Goal: Feedback & Contribution: Contribute content

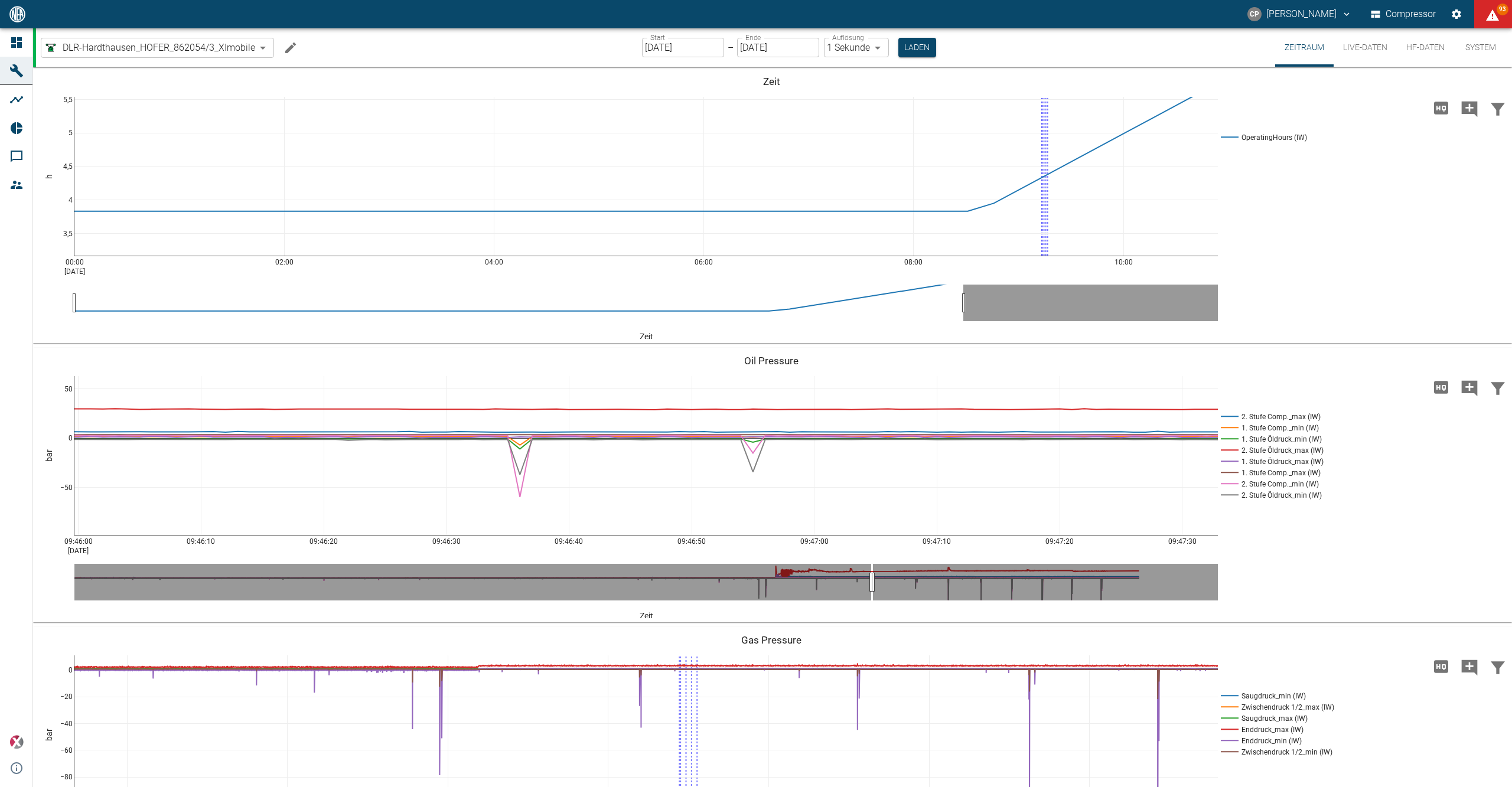
scroll to position [119, 0]
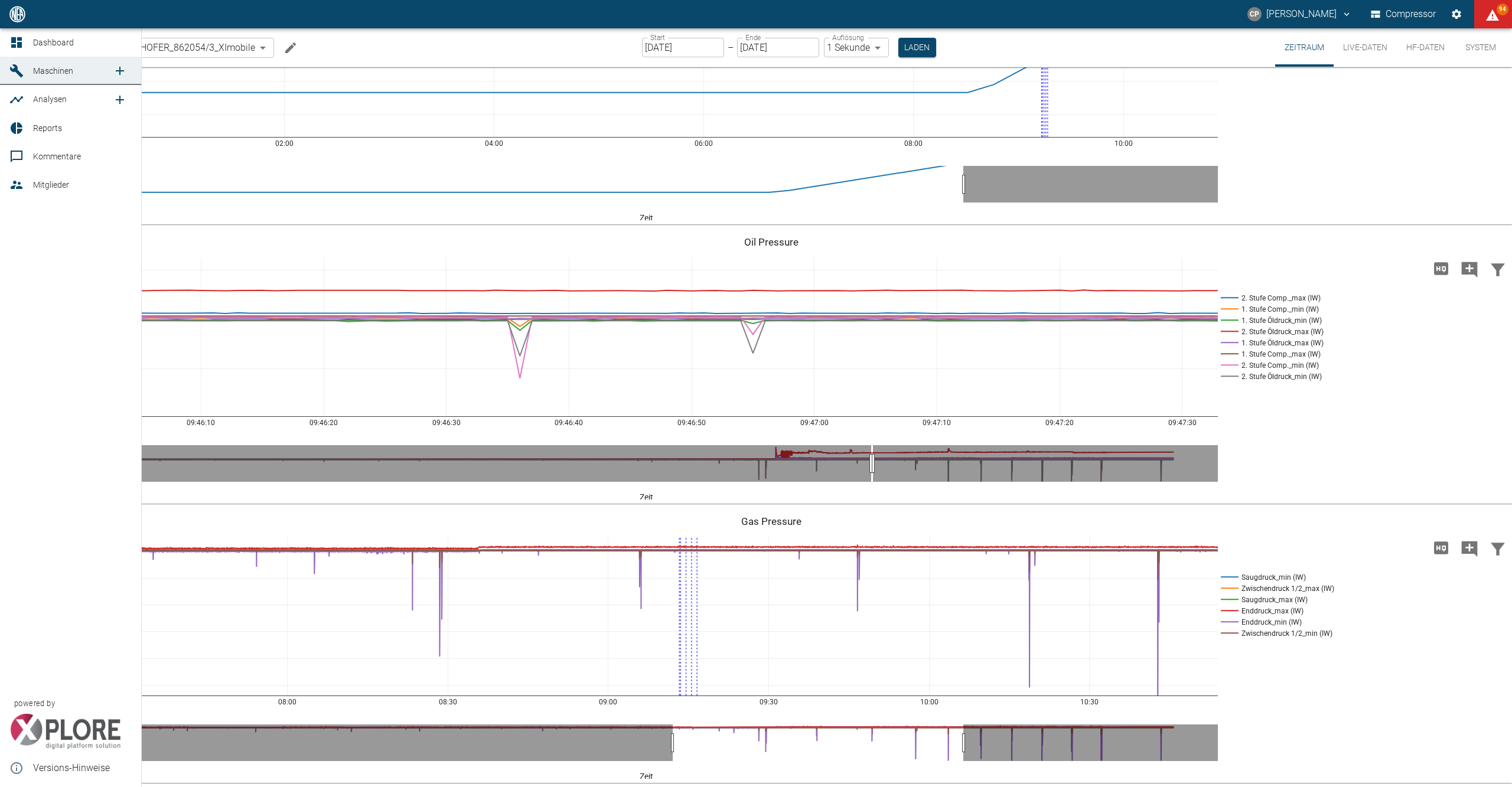
click at [14, 37] on icon at bounding box center [17, 42] width 14 height 14
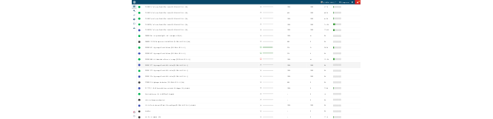
scroll to position [1022, 0]
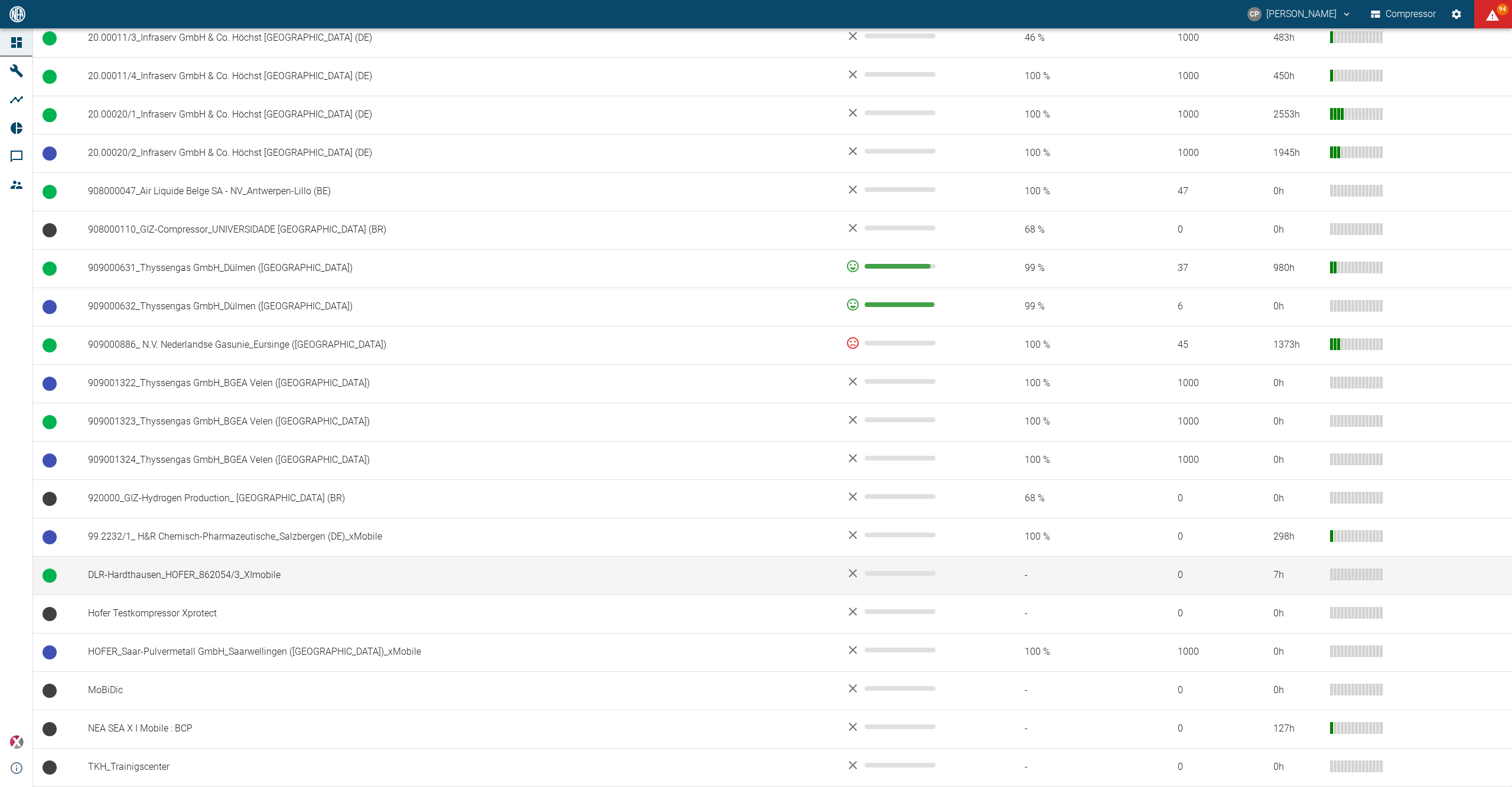
click at [194, 577] on td "DLR-Hardthausen_HOFER_862054/3_XImobile" at bounding box center [457, 575] width 758 height 38
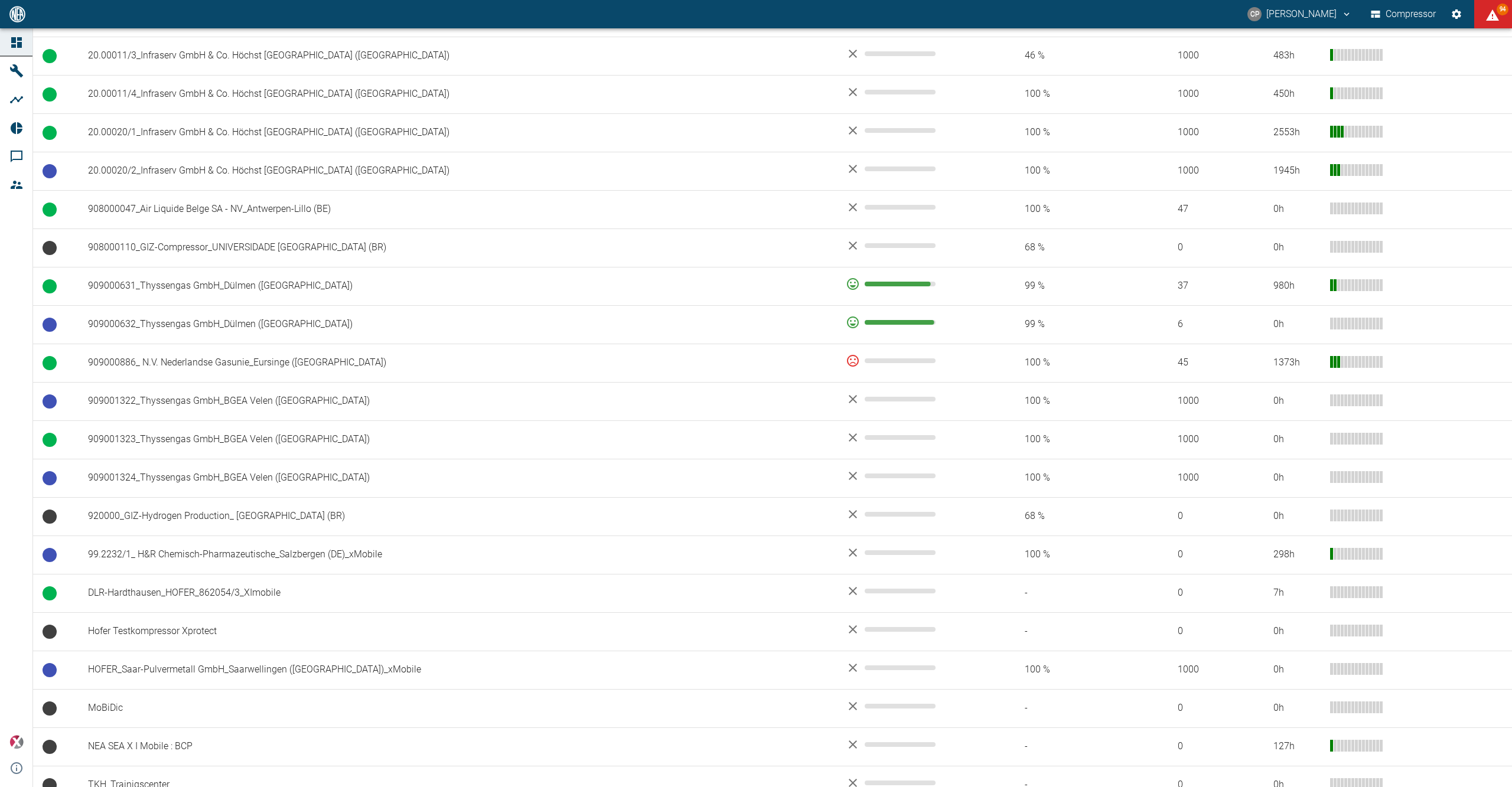
scroll to position [816, 0]
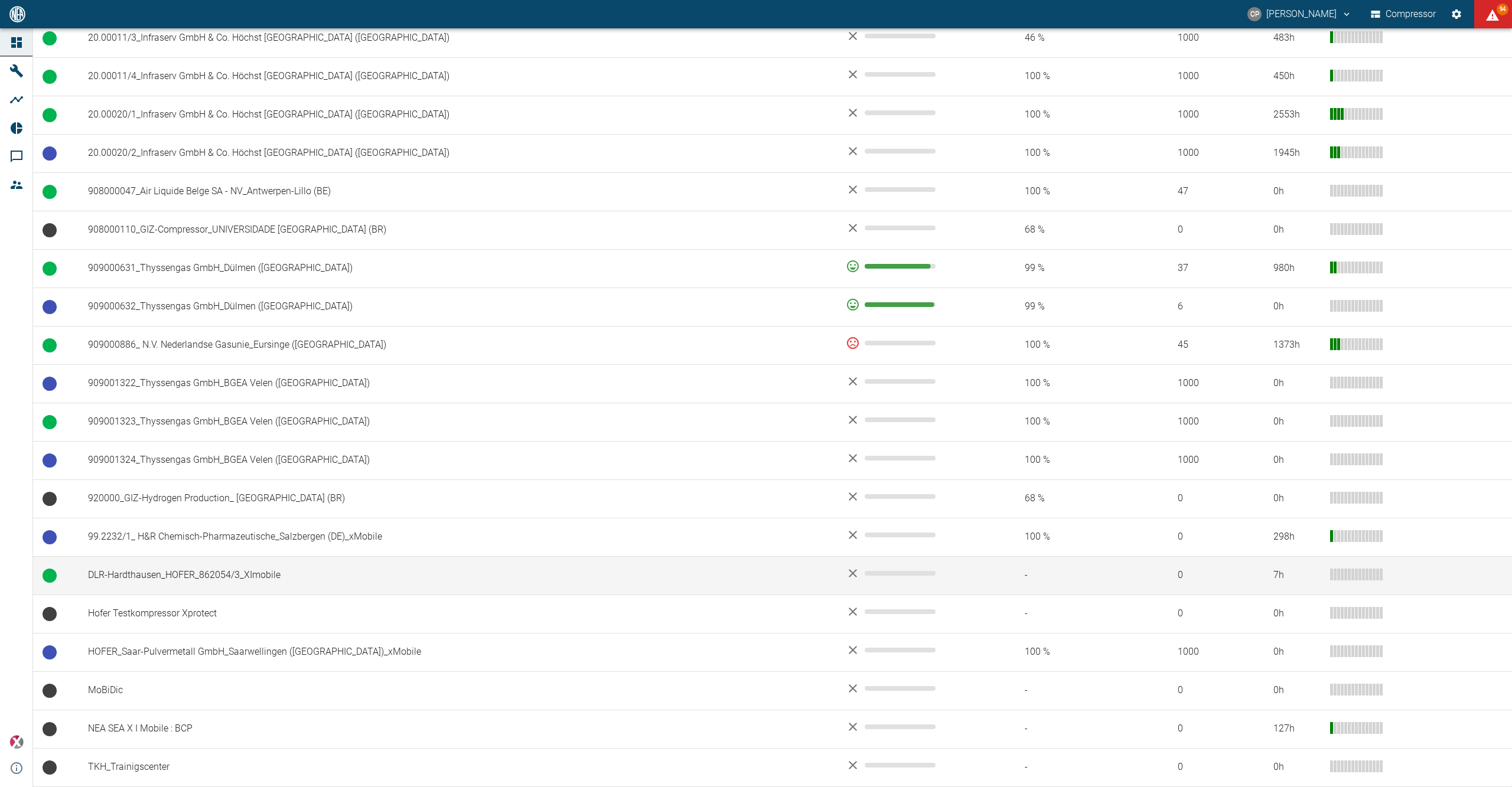
click at [227, 579] on td "DLR-Hardthausen_HOFER_862054/3_XImobile" at bounding box center [457, 575] width 758 height 38
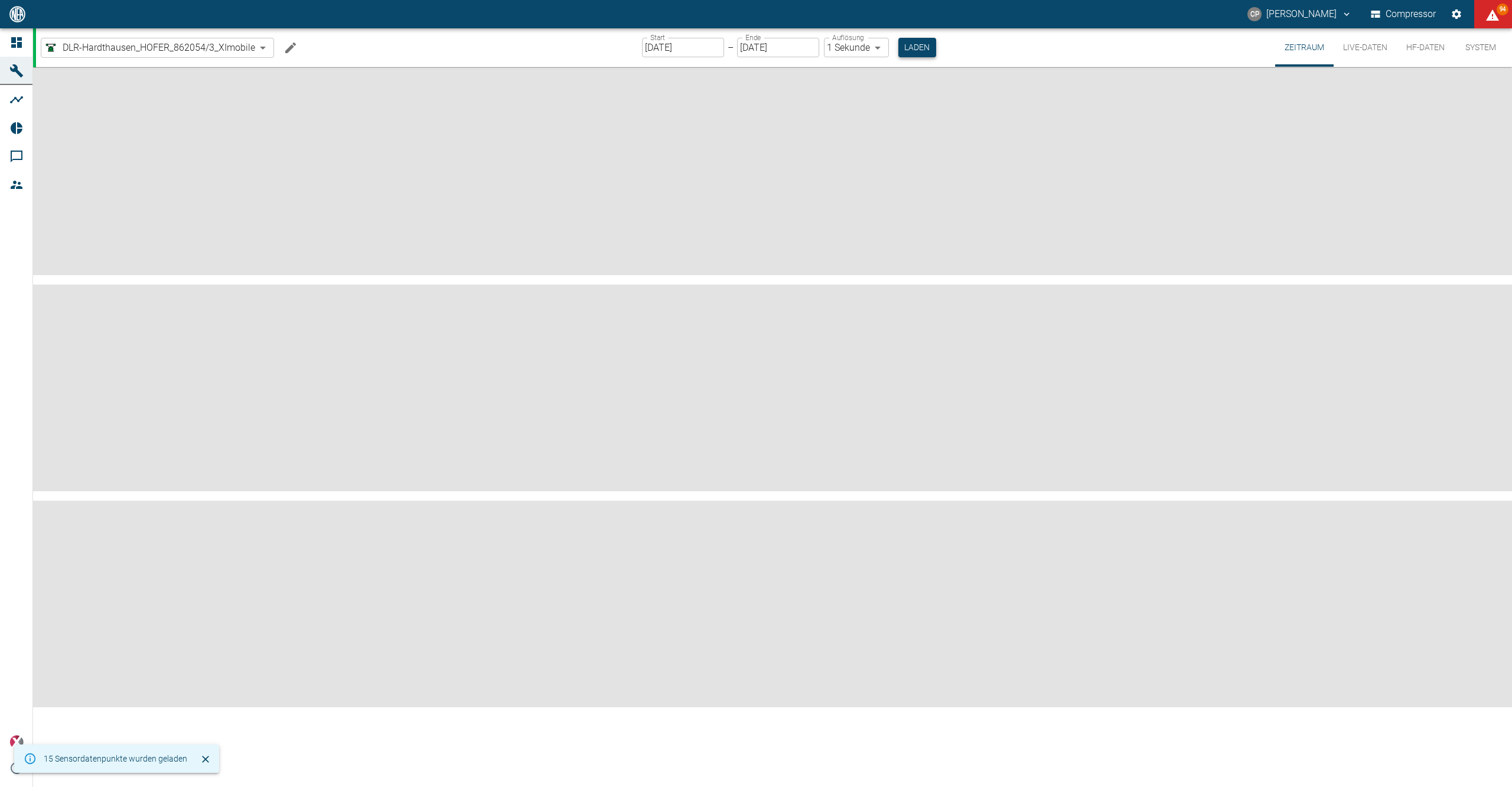
click at [917, 42] on button "Laden" at bounding box center [916, 47] width 38 height 19
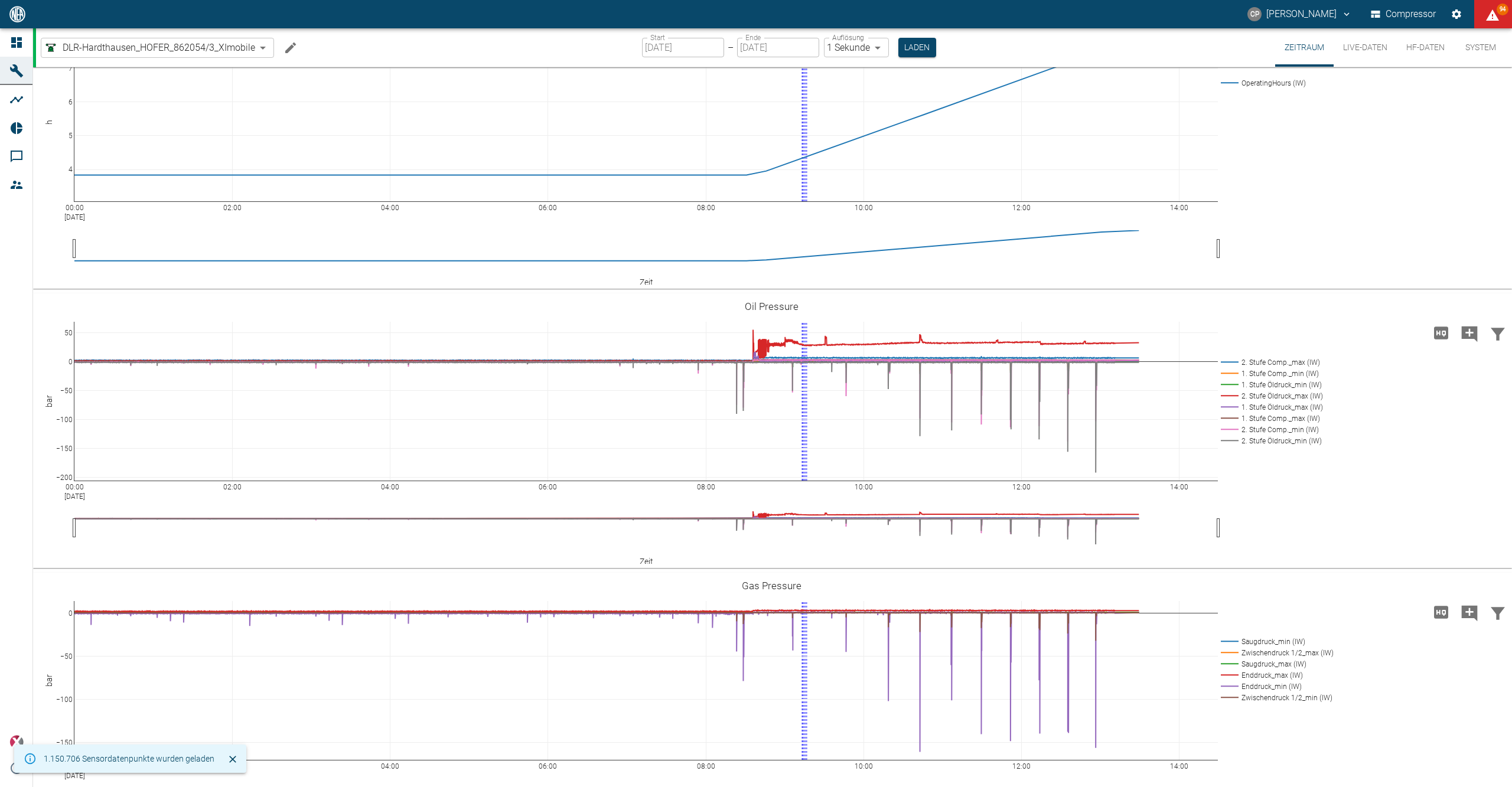
scroll to position [78, 0]
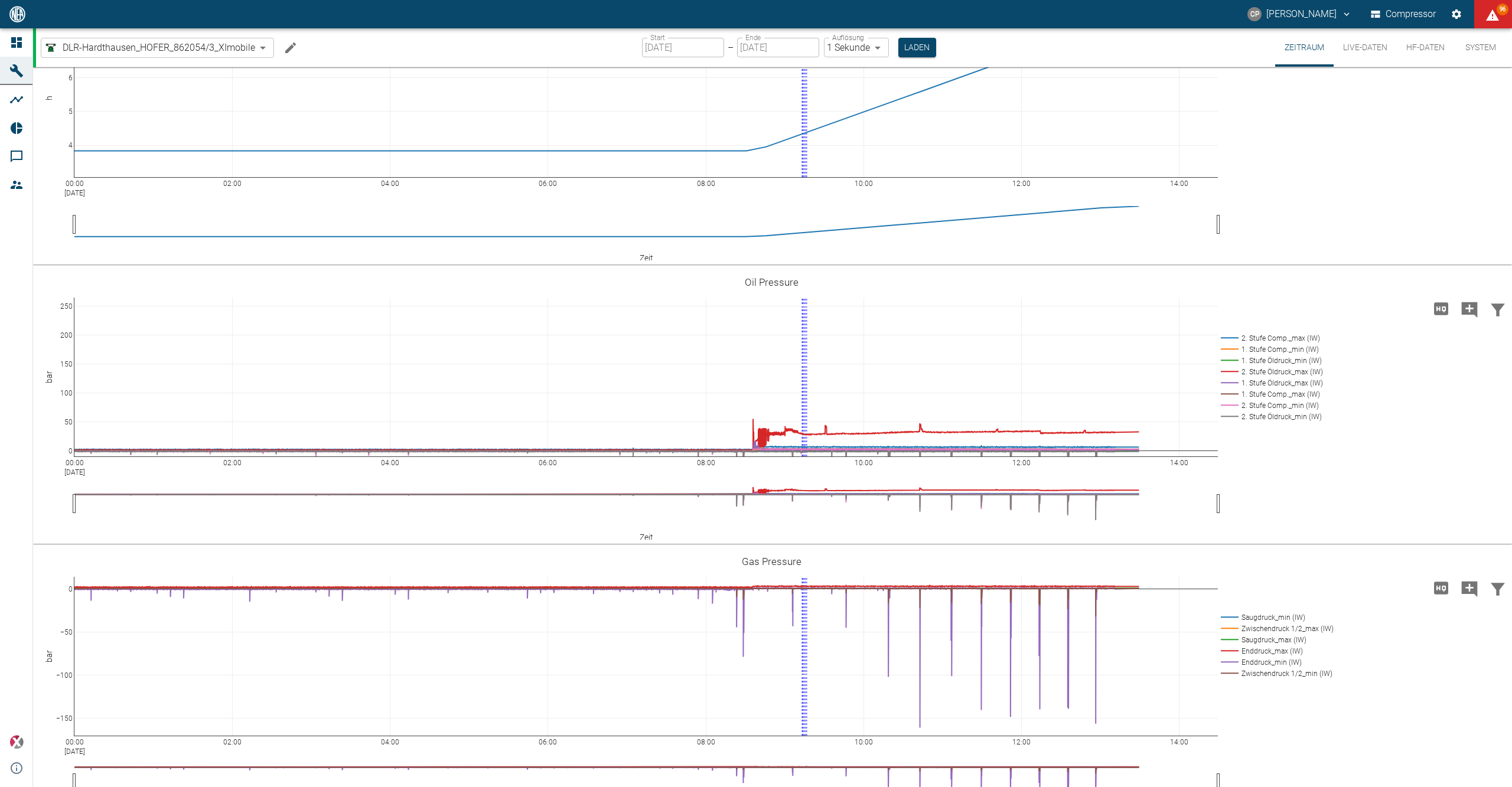
drag, startPoint x: 64, startPoint y: 346, endPoint x: 53, endPoint y: 459, distance: 113.5
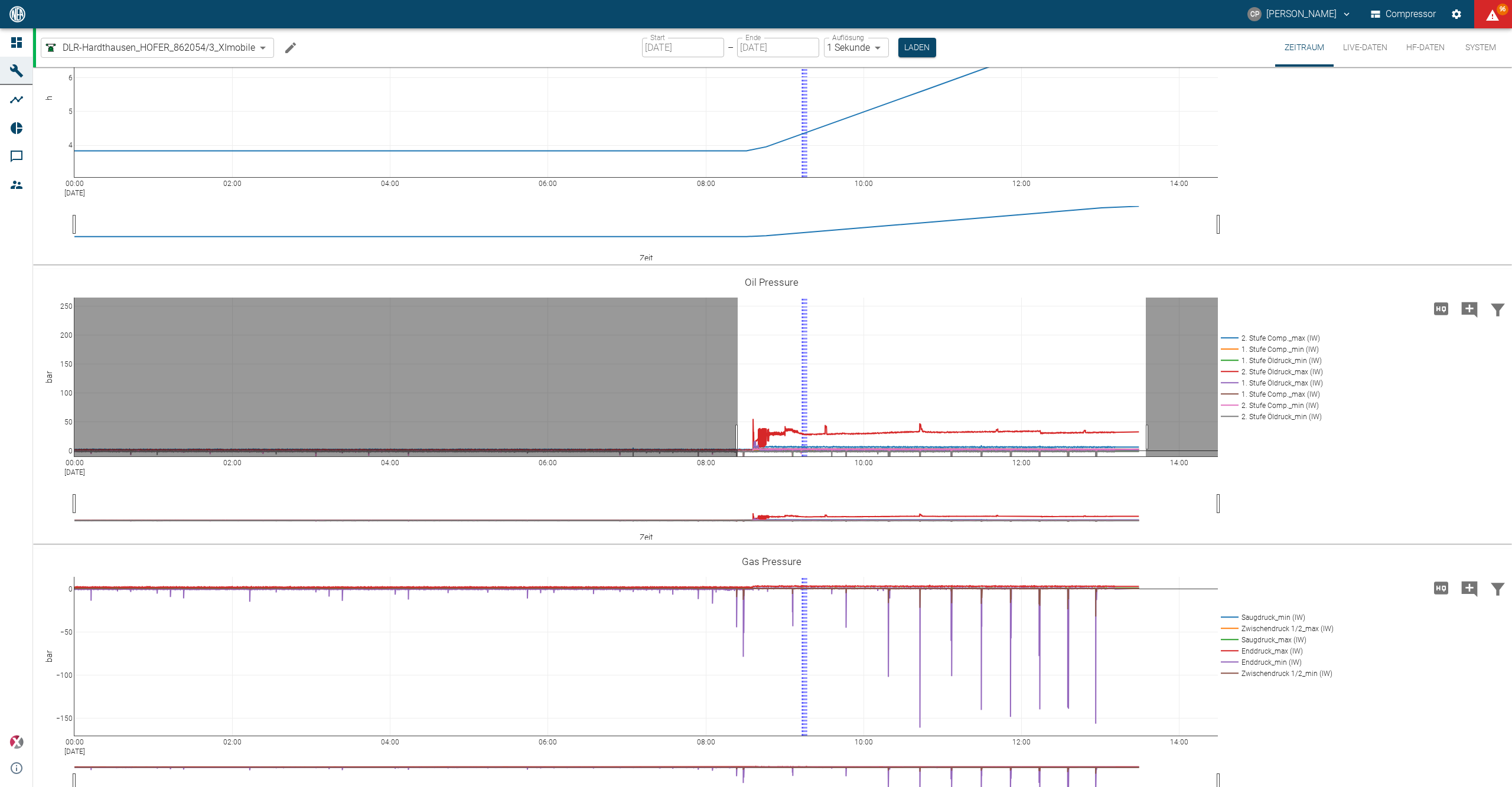
drag, startPoint x: 738, startPoint y: 437, endPoint x: 1146, endPoint y: 447, distance: 408.1
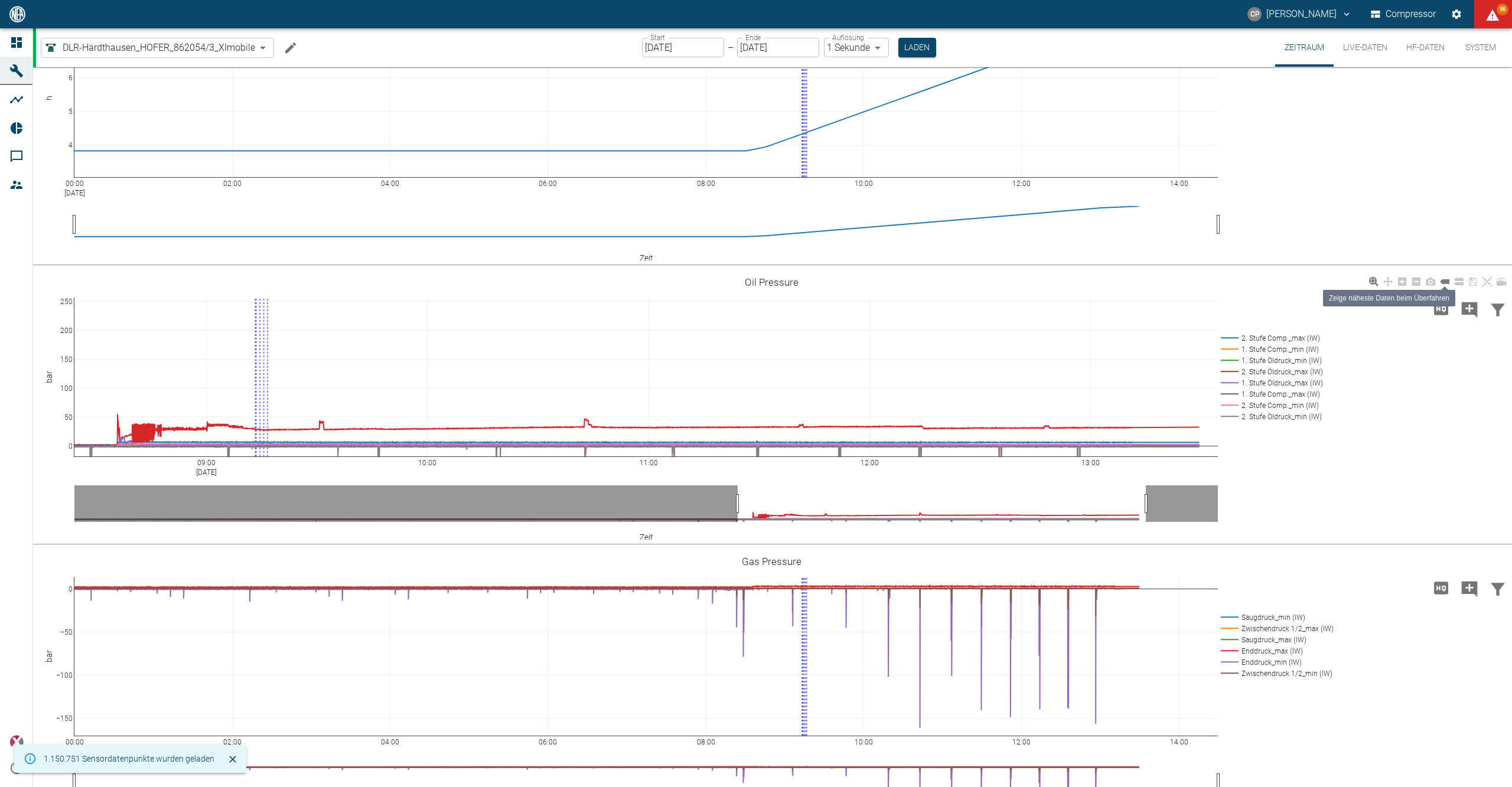
click at [1448, 286] on icon at bounding box center [1444, 282] width 10 height 10
click at [1460, 283] on icon at bounding box center [1459, 281] width 10 height 7
click at [1347, 64] on button "Live-Daten" at bounding box center [1364, 48] width 63 height 38
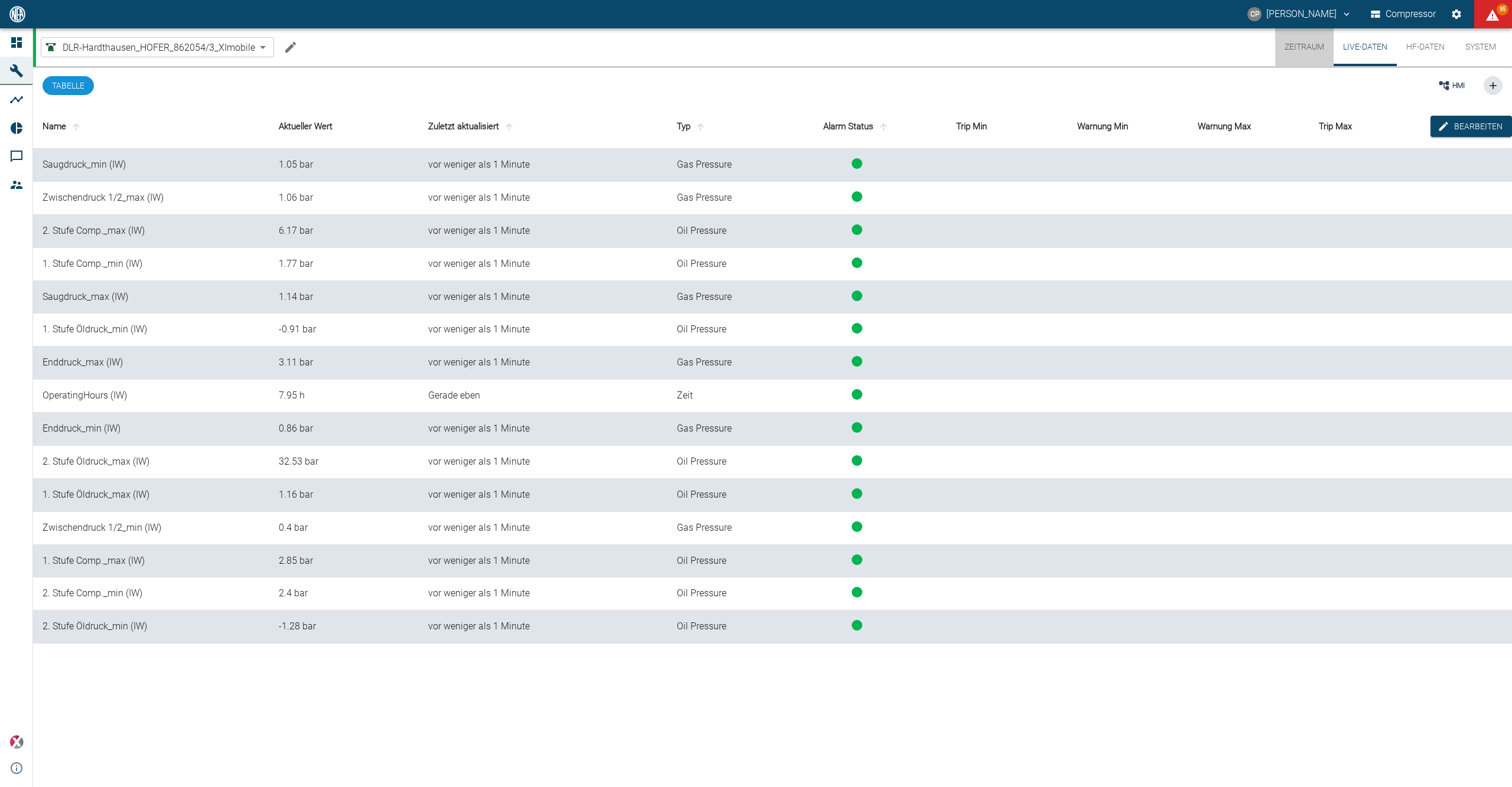
click at [1285, 45] on button "Zeitraum" at bounding box center [1304, 47] width 58 height 38
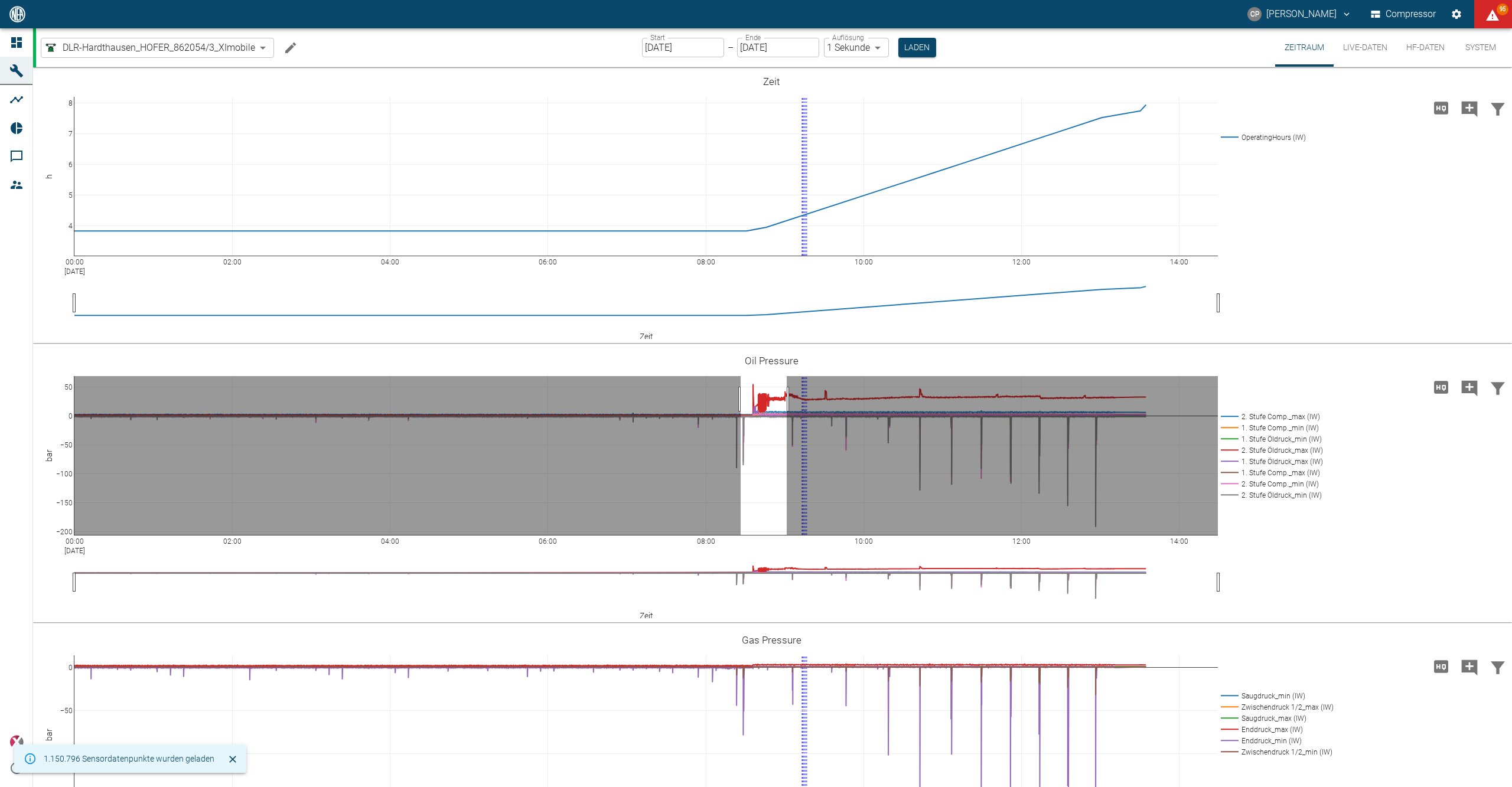
drag, startPoint x: 741, startPoint y: 399, endPoint x: 786, endPoint y: 397, distance: 45.0
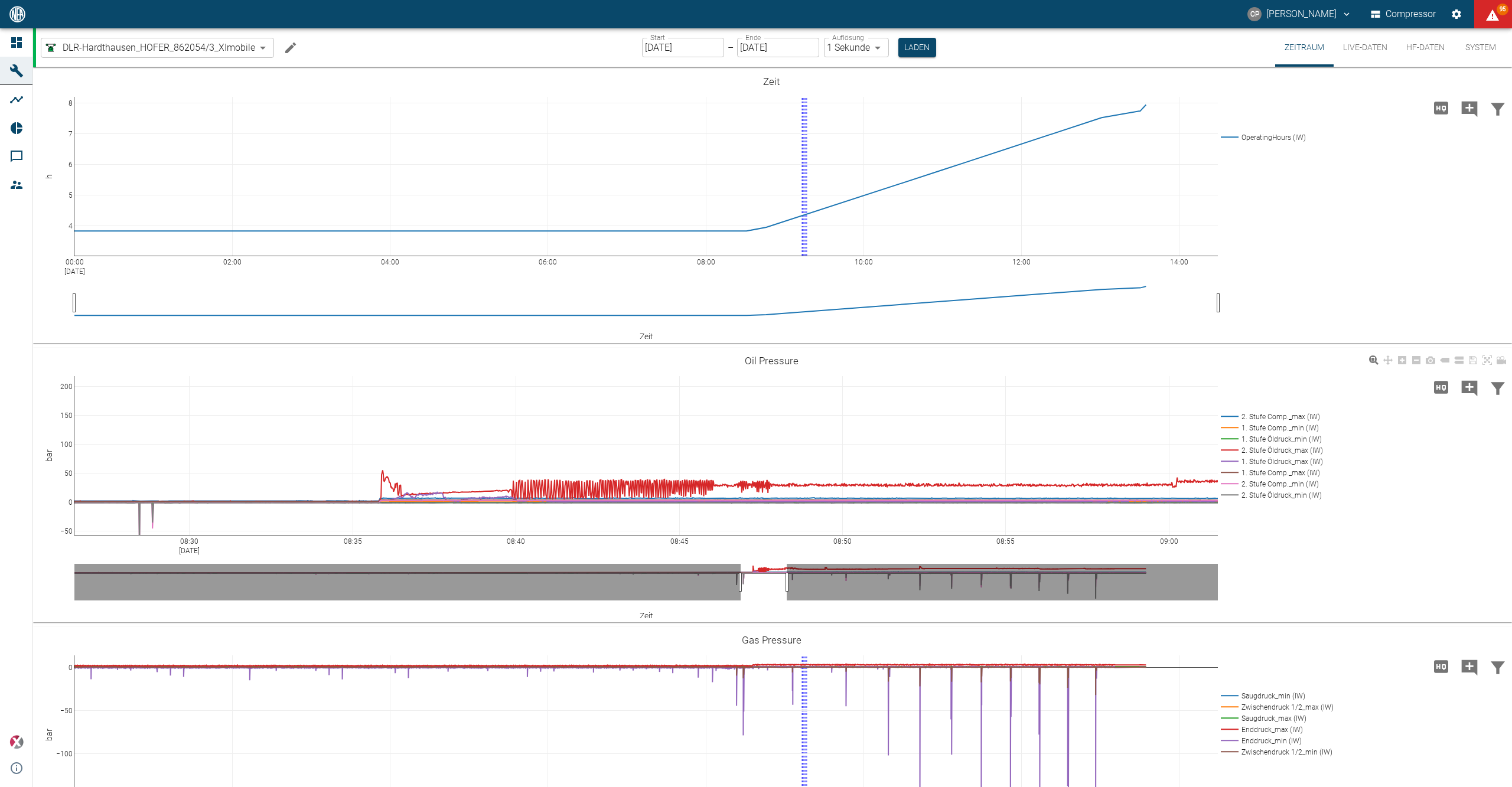
drag, startPoint x: 69, startPoint y: 425, endPoint x: 275, endPoint y: 506, distance: 221.4
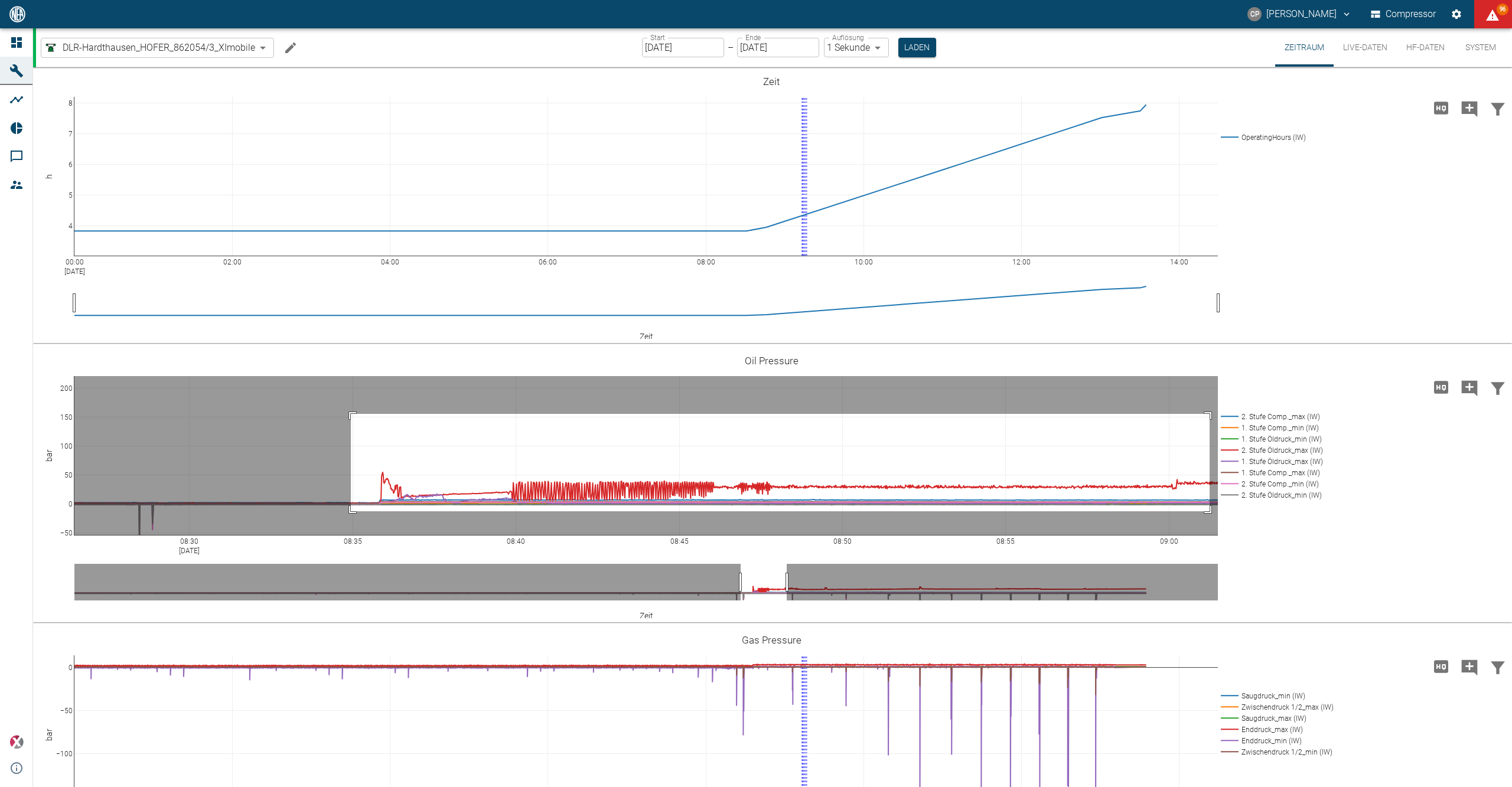
drag, startPoint x: 350, startPoint y: 414, endPoint x: 1209, endPoint y: 512, distance: 864.6
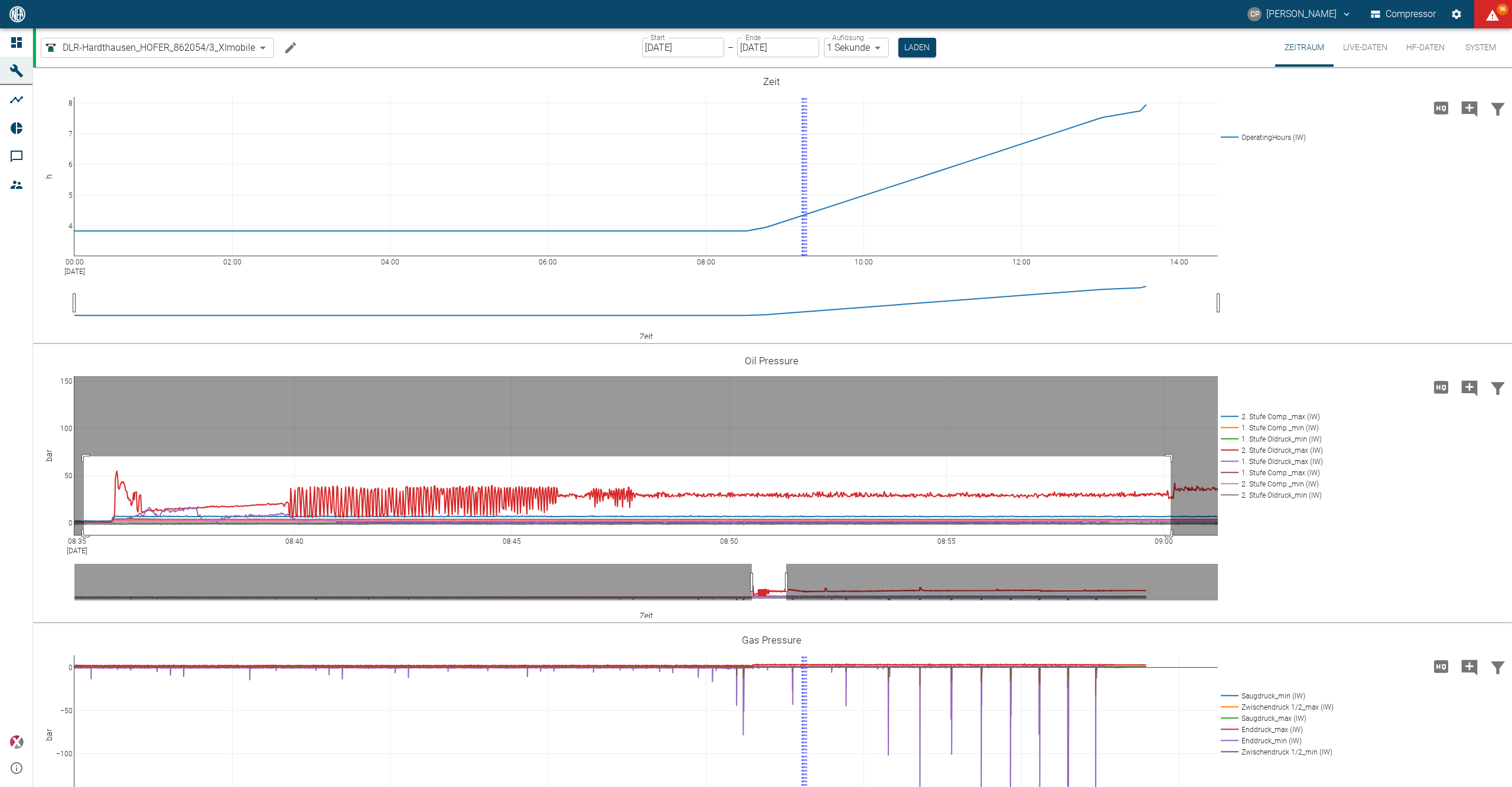
drag, startPoint x: 84, startPoint y: 457, endPoint x: 1170, endPoint y: 549, distance: 1089.9
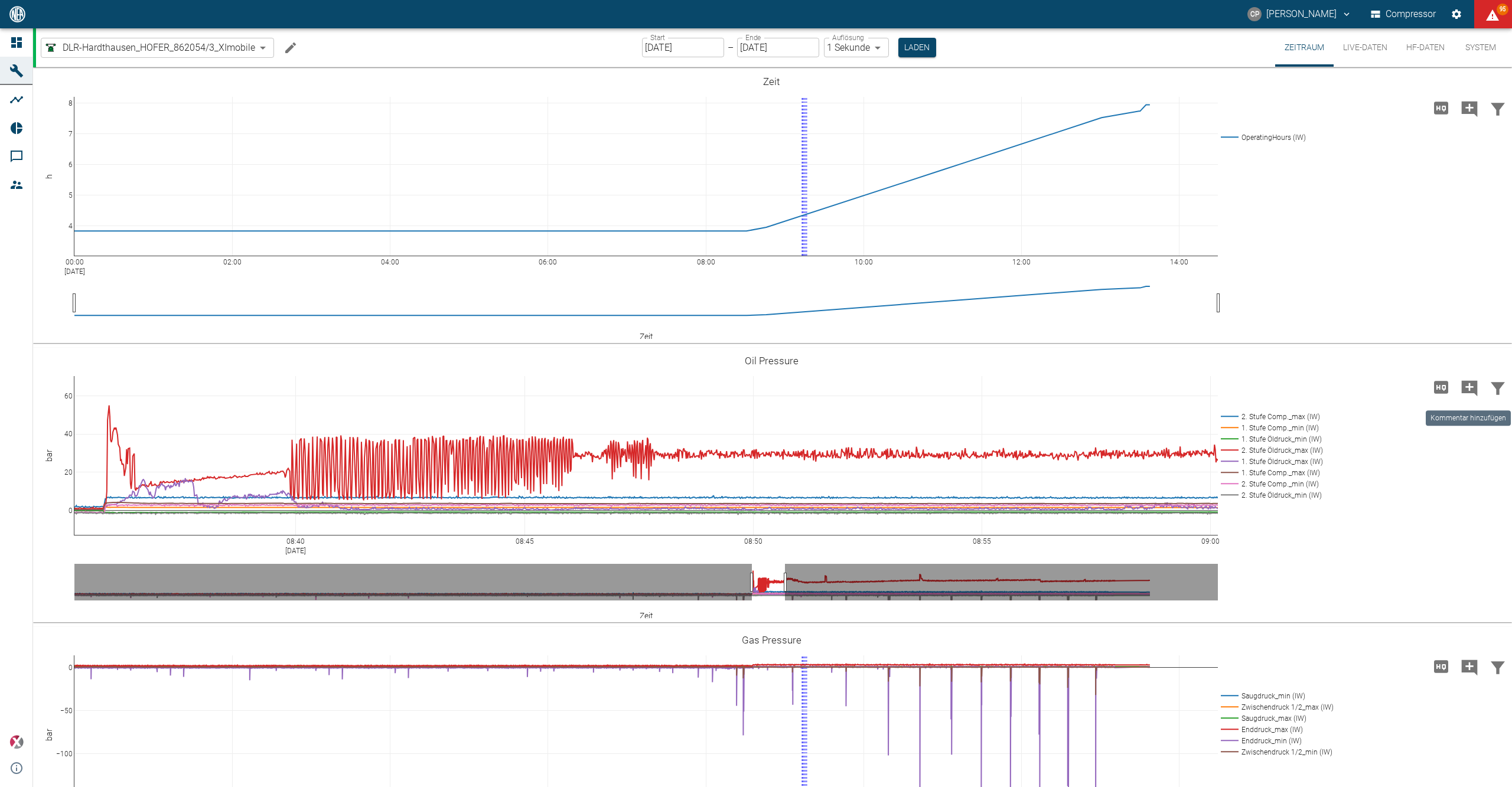
click at [1466, 386] on icon "Kommentar hinzufügen" at bounding box center [1470, 388] width 16 height 16
click at [1387, 387] on button "Weiter" at bounding box center [1402, 387] width 49 height 22
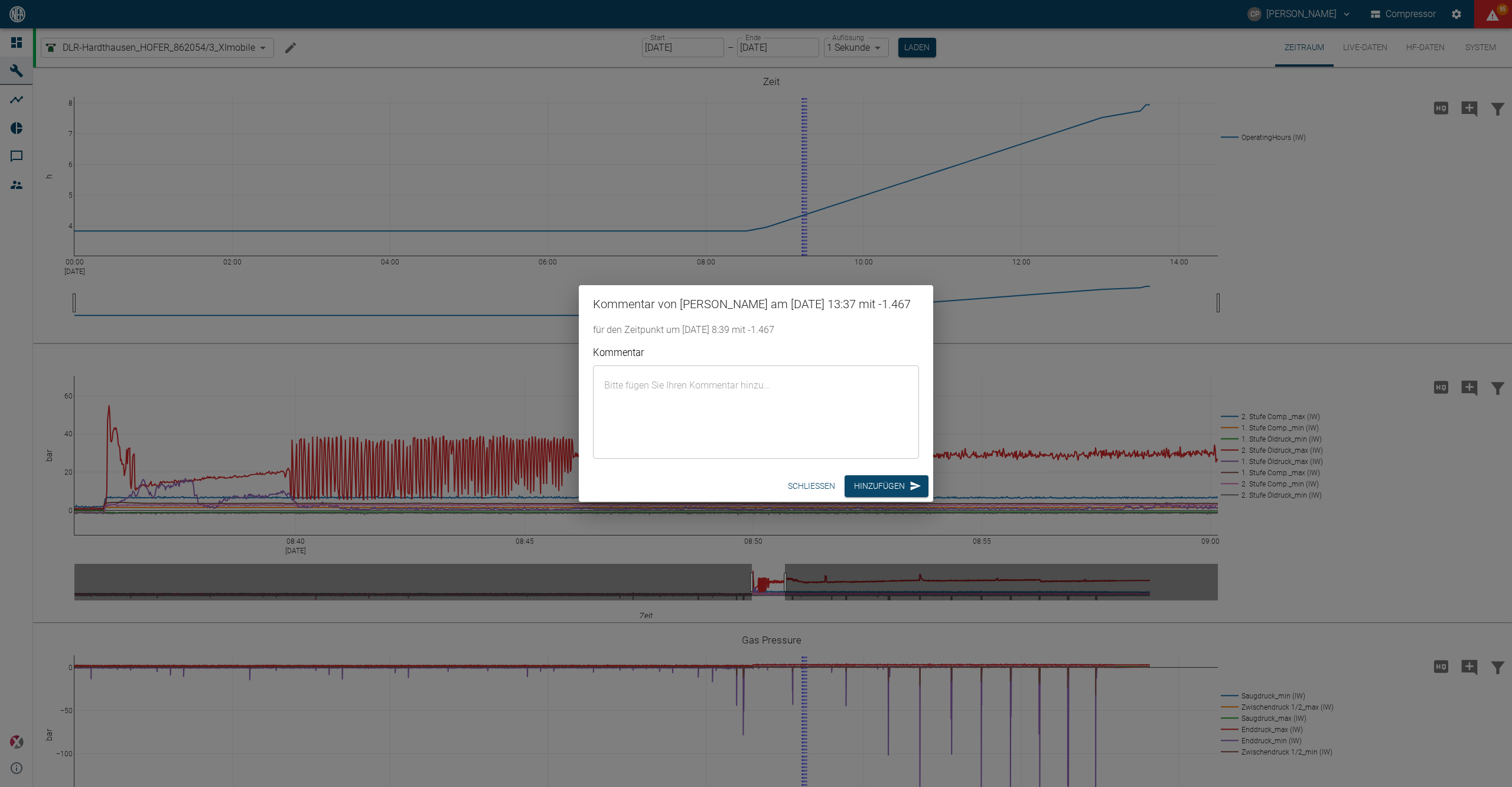
click at [692, 426] on textarea "Kommentar" at bounding box center [756, 412] width 310 height 73
type textarea "Der Öldruck der 2. Stufe wurde versucht einzustellen, dabei entstanden die Öl-D…"
click at [872, 488] on button "Hinzufügen" at bounding box center [886, 485] width 84 height 22
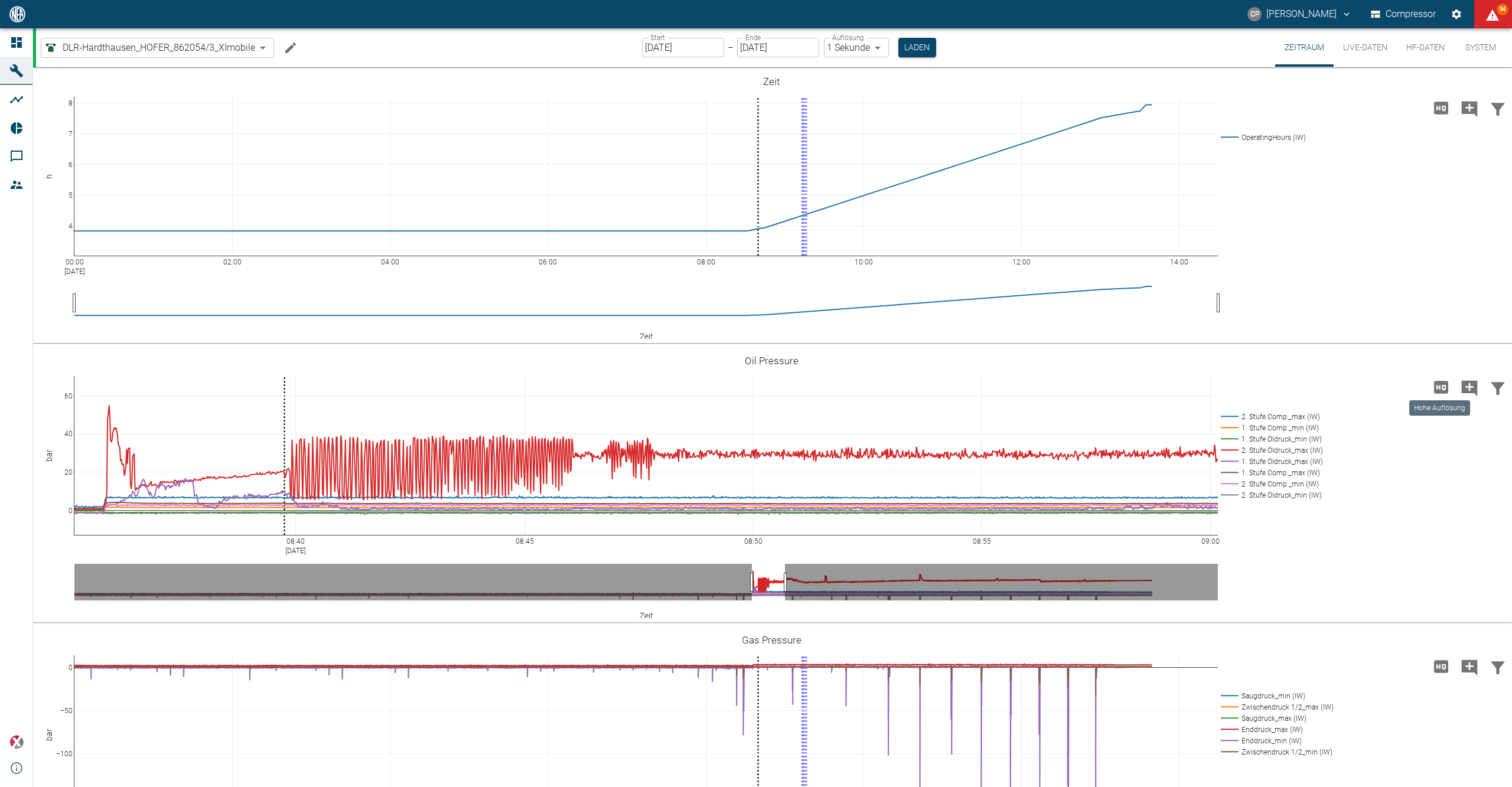
click at [1462, 385] on icon "Kommentar hinzufügen" at bounding box center [1470, 388] width 16 height 16
click at [1373, 388] on div "08:40 Sep 19, 2025 08:45 08:50 08:55 09:00 0 20 40 60 2. Stufe Comp._max (IW) 1…" at bounding box center [770, 485] width 1476 height 266
click at [1394, 387] on button "Weiter" at bounding box center [1402, 387] width 49 height 22
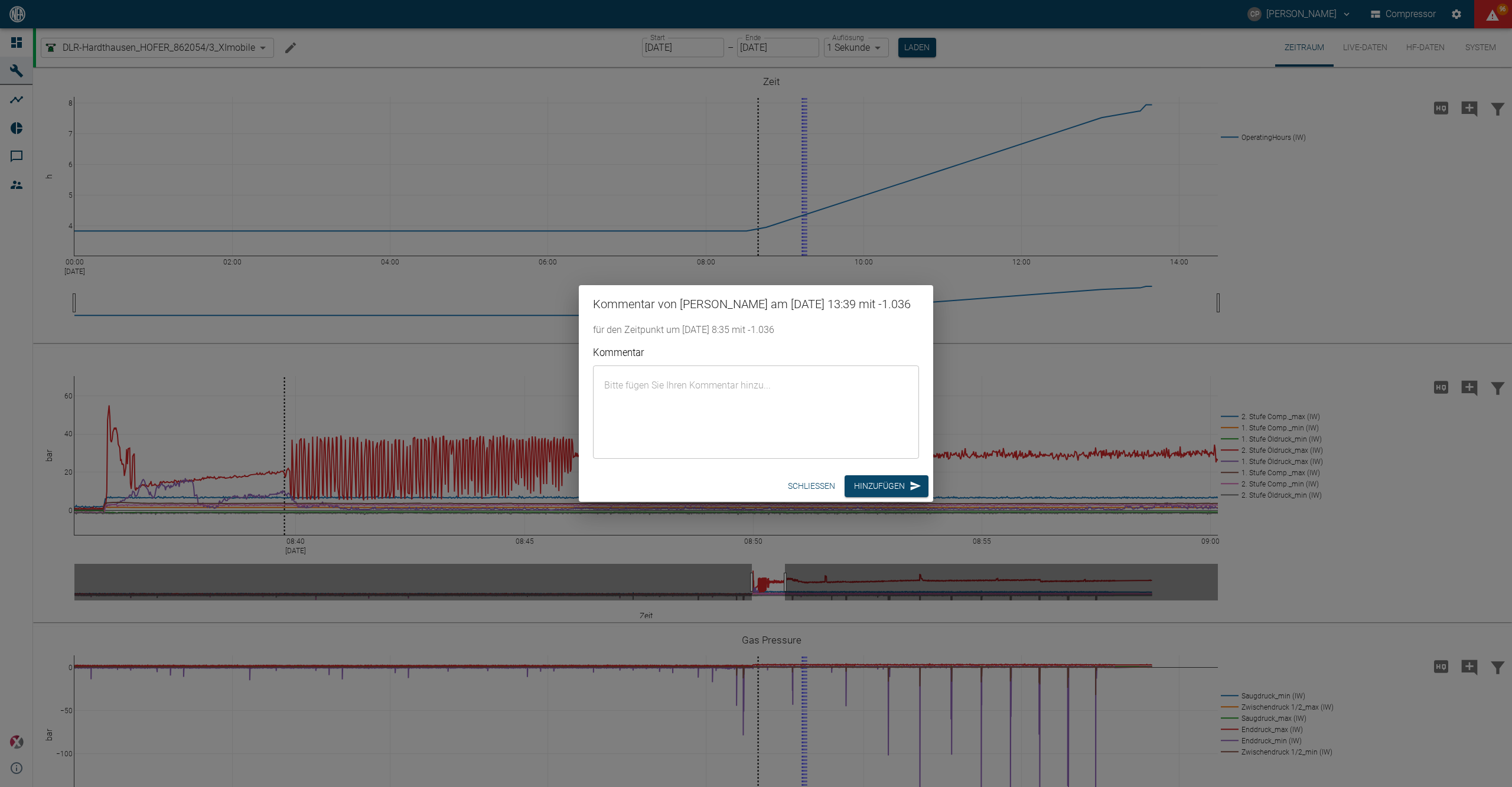
click at [652, 391] on textarea "Kommentar" at bounding box center [756, 412] width 310 height 73
click at [829, 401] on textarea "Start Einlaufphase der Kolbenringe 2. Stufe. Am 18.09.2025 wurde der Verdichter…" at bounding box center [756, 412] width 310 height 73
type textarea "Start Einlaufphase der Kolbenringe 2. Stufe. Am 18.09.2025 wurde der Verdichter…"
click at [885, 496] on button "Hinzufügen" at bounding box center [886, 485] width 84 height 22
